Goal: Register for event/course

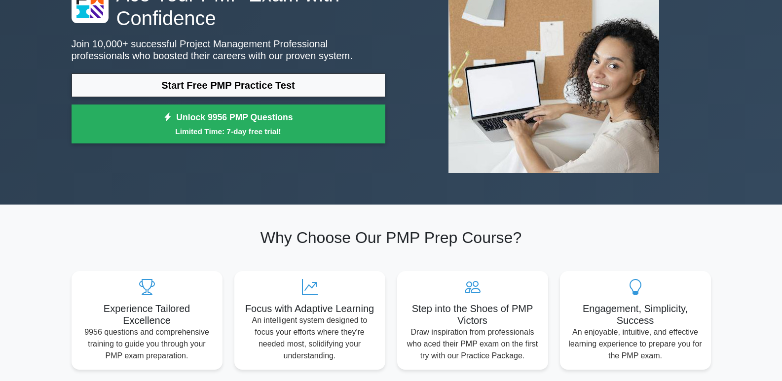
scroll to position [111, 0]
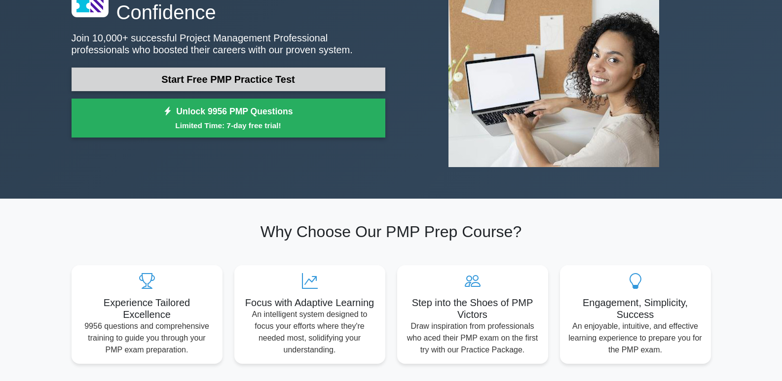
click at [259, 78] on link "Start Free PMP Practice Test" at bounding box center [229, 80] width 314 height 24
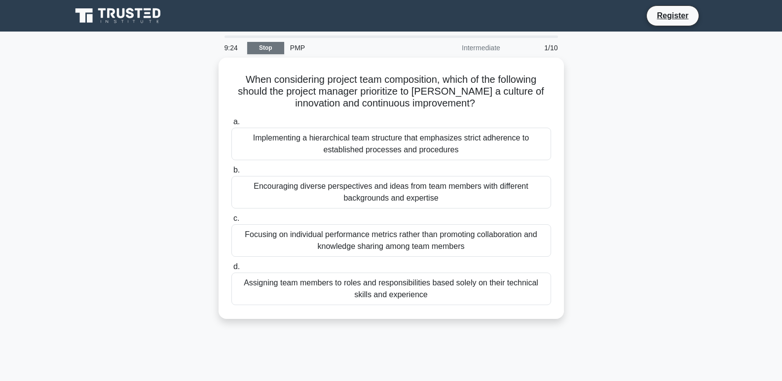
click at [272, 45] on link "Stop" at bounding box center [265, 48] width 37 height 12
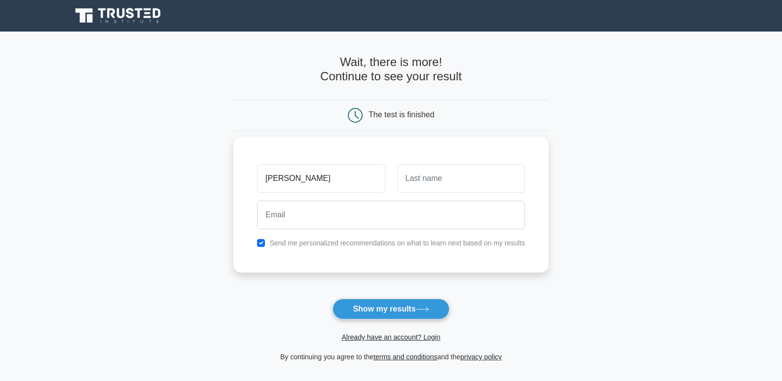
type input "[PERSON_NAME]"
click at [407, 179] on input "text" at bounding box center [461, 178] width 128 height 29
type input "Njeri"
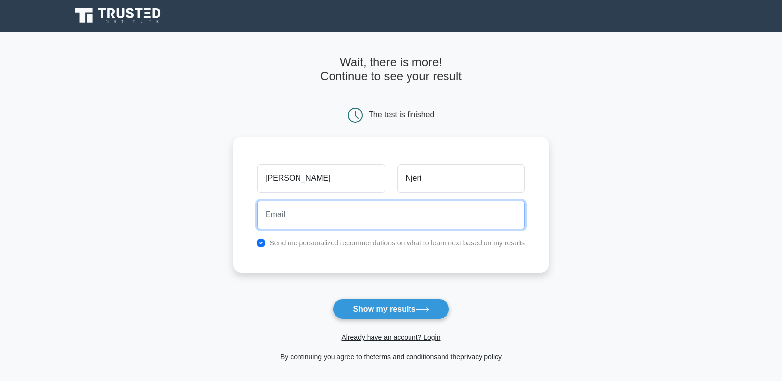
click at [264, 214] on input "email" at bounding box center [391, 215] width 268 height 29
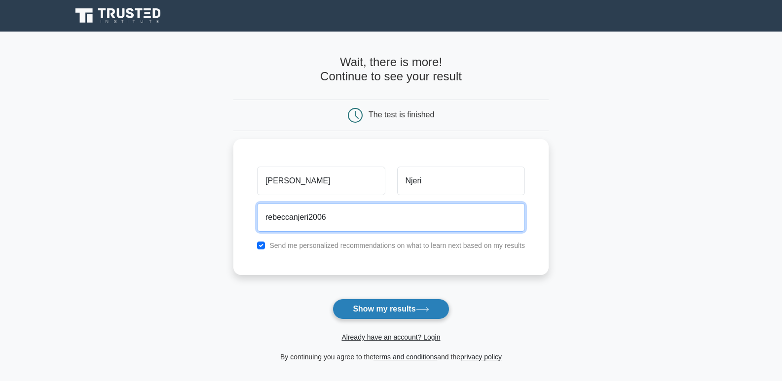
type input "rebeccanjeri2006"
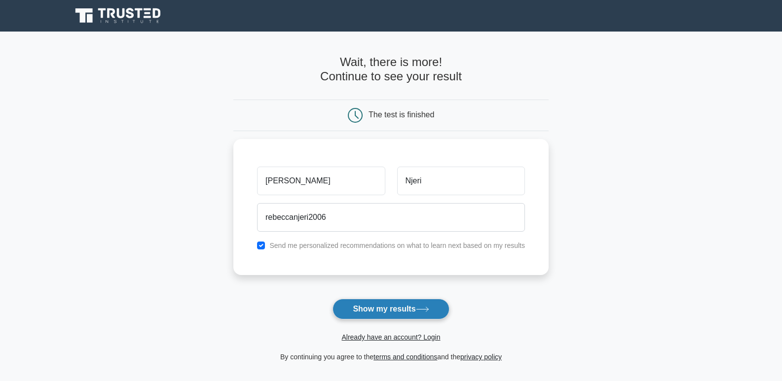
click at [402, 304] on button "Show my results" at bounding box center [391, 309] width 116 height 21
click at [643, 241] on main "Wait, there is more! Continue to see your result The test is finished Rebecca N…" at bounding box center [391, 209] width 782 height 355
